Goal: Task Accomplishment & Management: Manage account settings

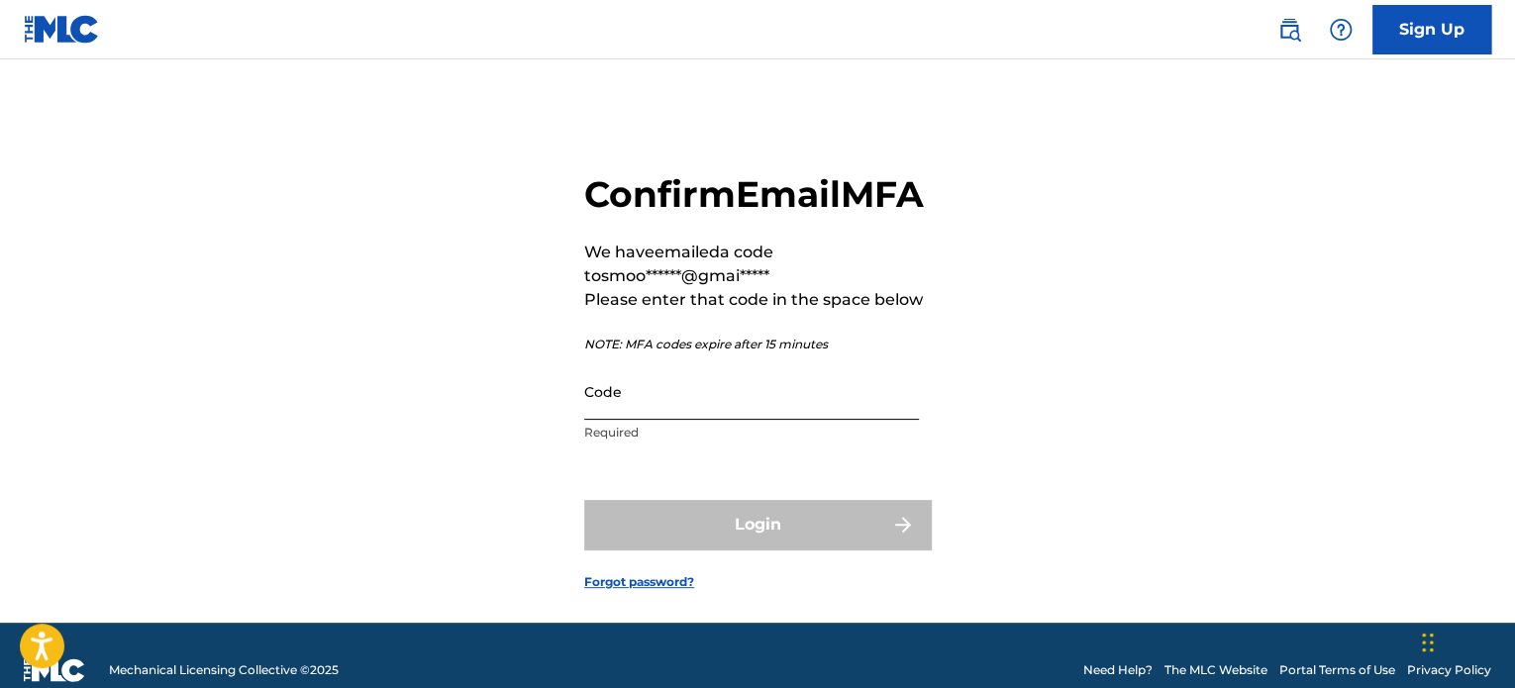
click at [681, 420] on input "Code" at bounding box center [751, 391] width 335 height 56
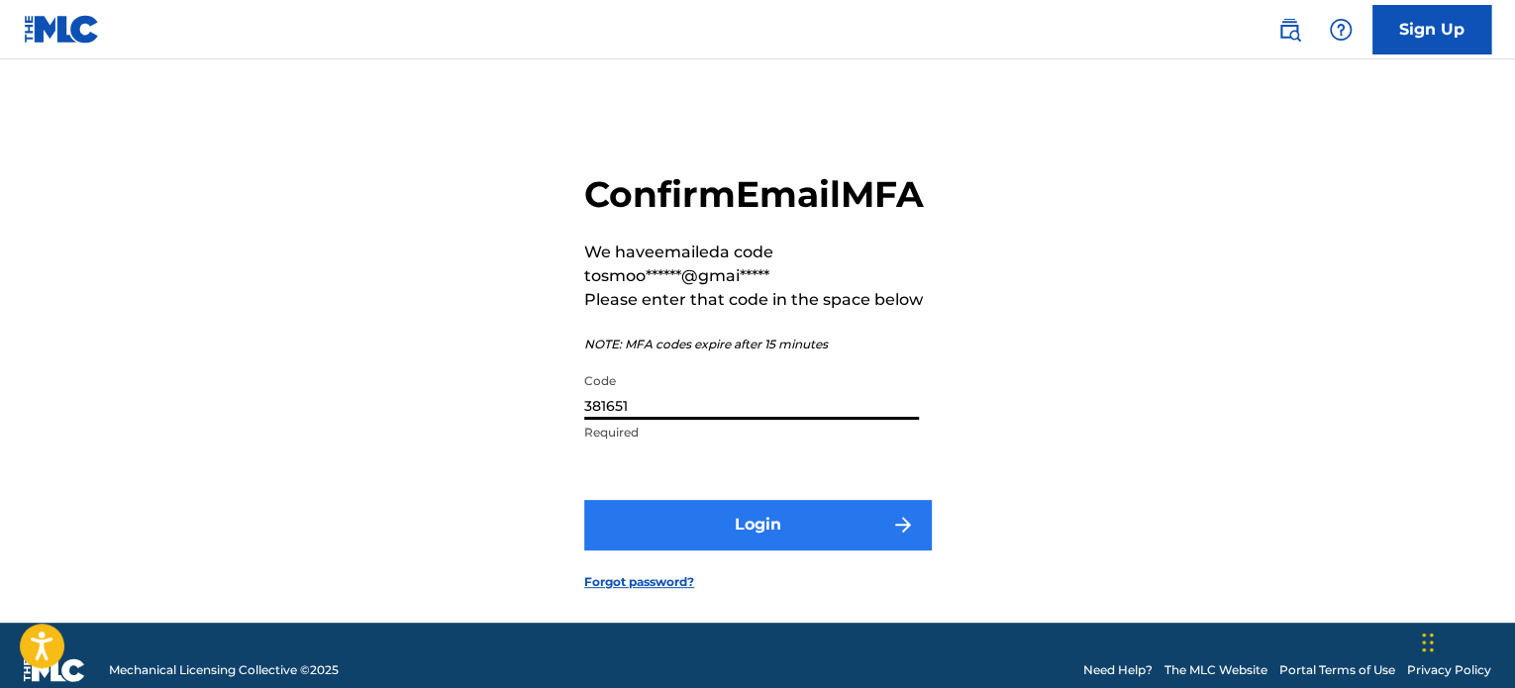
type input "381651"
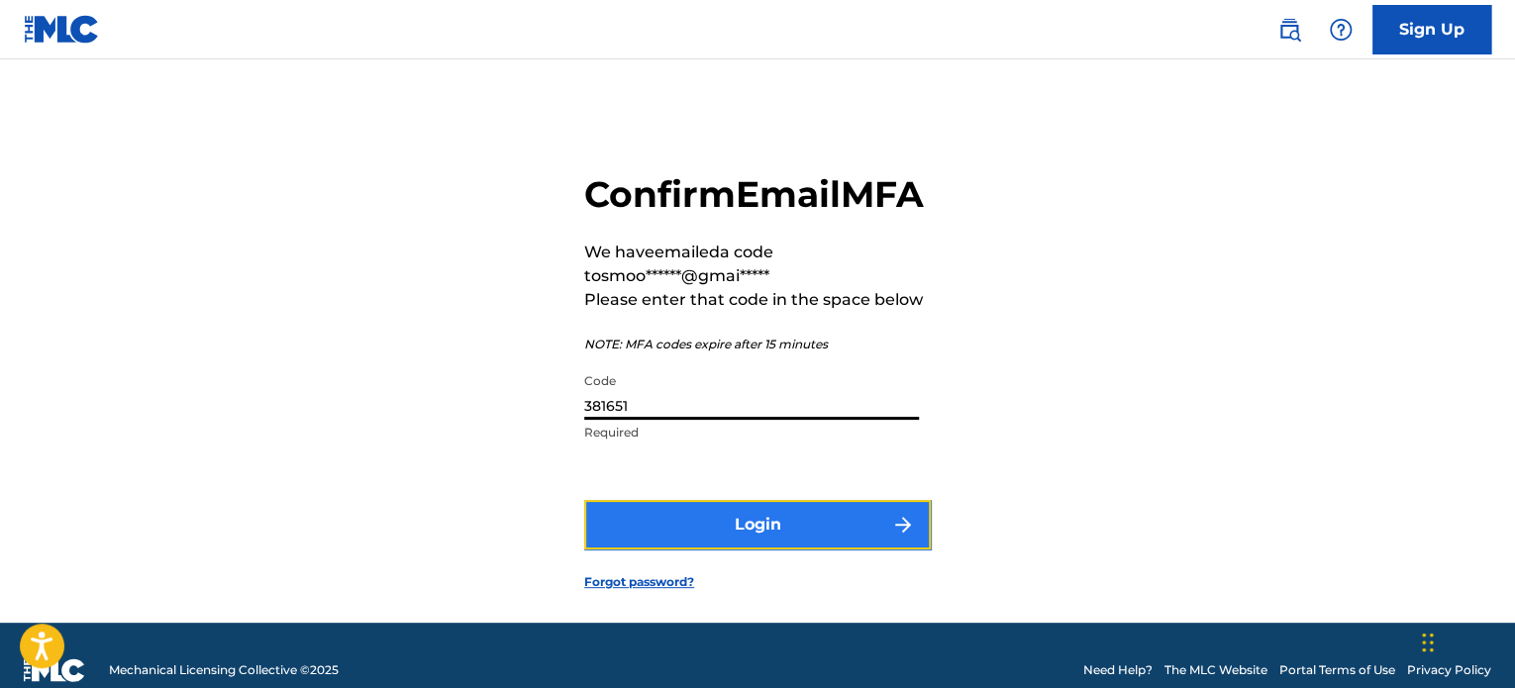
click at [745, 549] on button "Login" at bounding box center [757, 524] width 346 height 49
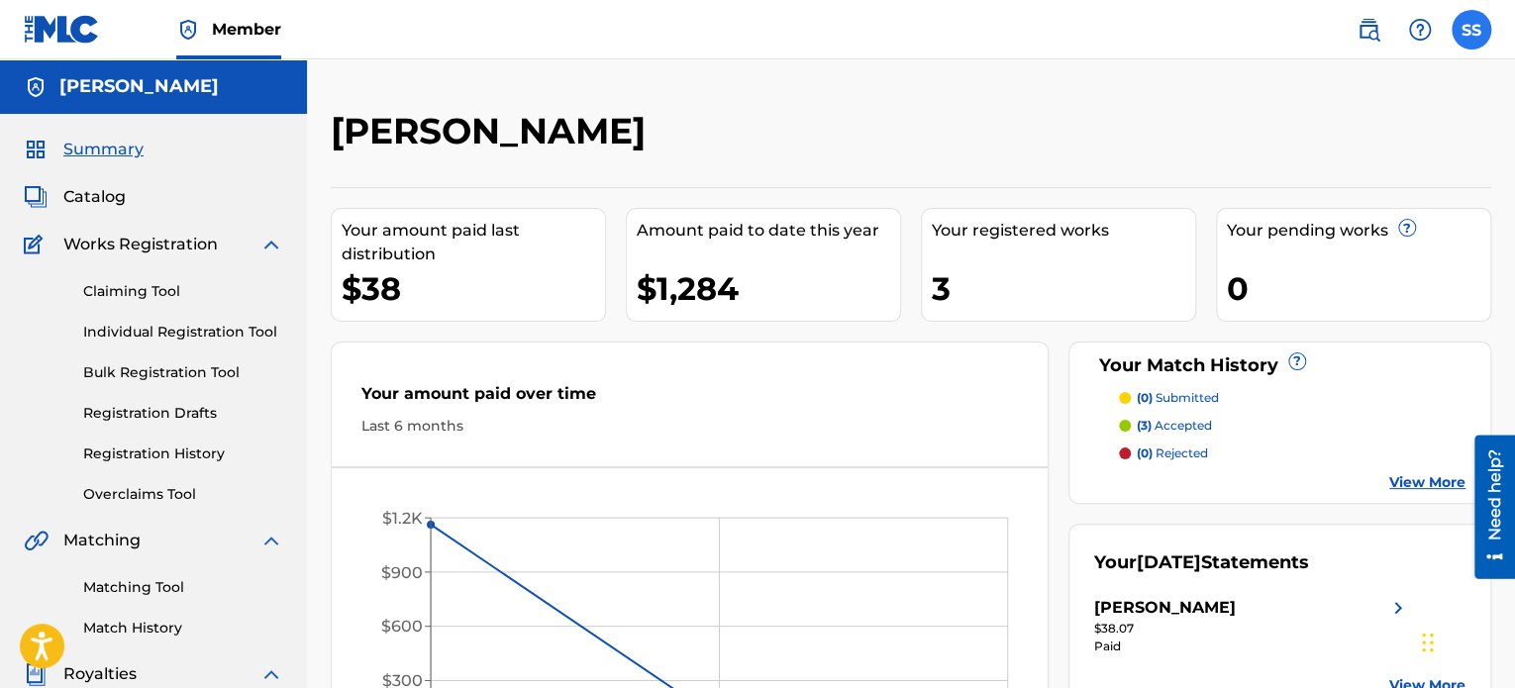
click at [1472, 30] on label at bounding box center [1471, 30] width 40 height 40
click at [1471, 30] on input "SS [PERSON_NAME] [EMAIL_ADDRESS][DOMAIN_NAME] Notification Preferences Profile …" at bounding box center [1471, 30] width 0 height 0
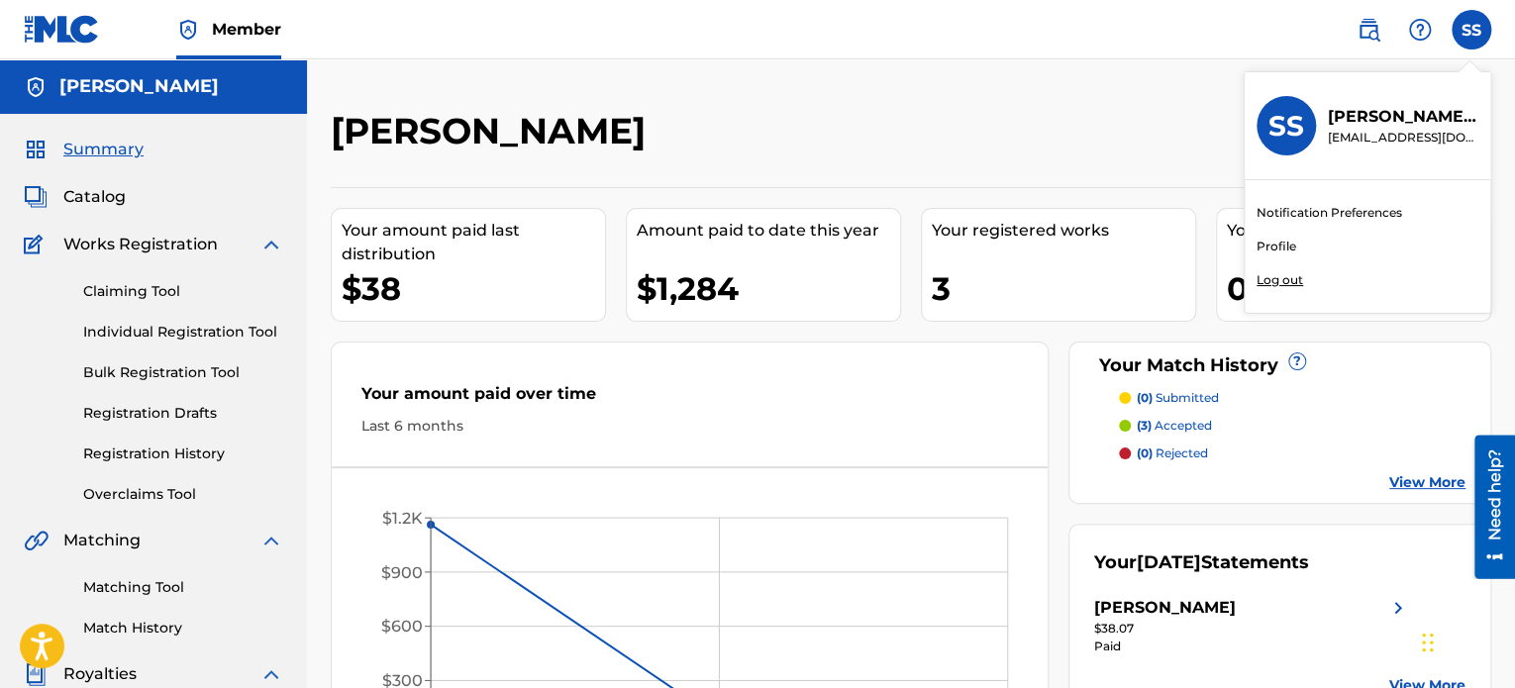
click at [1271, 271] on p "Log out" at bounding box center [1279, 280] width 47 height 18
click at [1471, 30] on input "SS [PERSON_NAME] [EMAIL_ADDRESS][DOMAIN_NAME] Notification Preferences Profile …" at bounding box center [1471, 30] width 0 height 0
